Goal: Check status

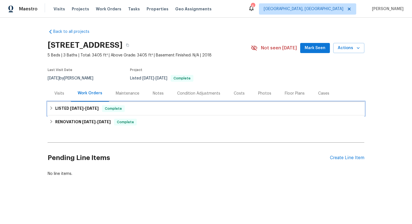
click at [154, 112] on div "LISTED [DATE] - [DATE] Complete" at bounding box center [206, 108] width 317 height 13
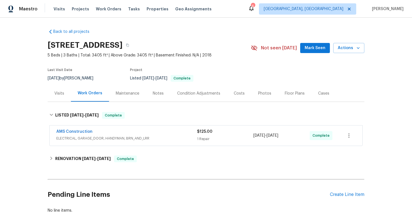
click at [141, 131] on div "AMS Construction" at bounding box center [126, 132] width 141 height 7
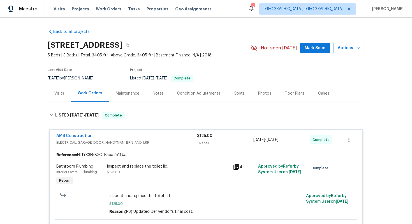
click at [141, 131] on div "AMS Construction ELECTRICAL, GARAGE_DOOR, HANDYMAN, BRN_AND_LRR $125.00 1 Repai…" at bounding box center [206, 140] width 313 height 20
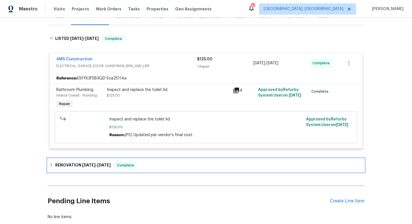
click at [149, 168] on div "RENOVATION [DATE] - [DATE] Complete" at bounding box center [205, 165] width 313 height 7
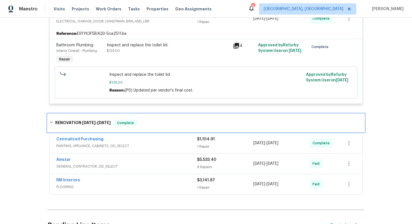
scroll to position [122, 0]
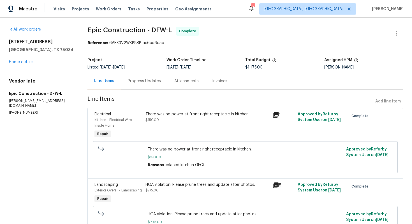
click at [133, 83] on div "Progress Updates" at bounding box center [144, 81] width 33 height 6
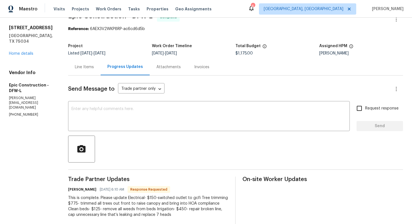
scroll to position [15, 0]
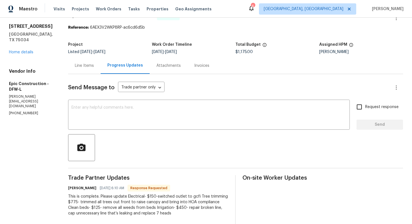
click at [89, 64] on div "Line Items" at bounding box center [84, 66] width 19 height 6
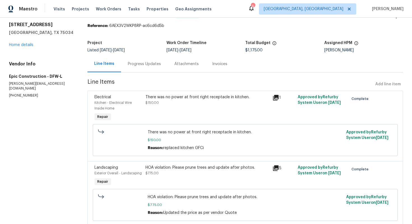
scroll to position [14, 0]
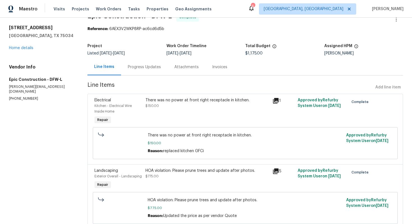
click at [140, 66] on div "Progress Updates" at bounding box center [144, 67] width 33 height 6
